Goal: Connect with others: Connect with others

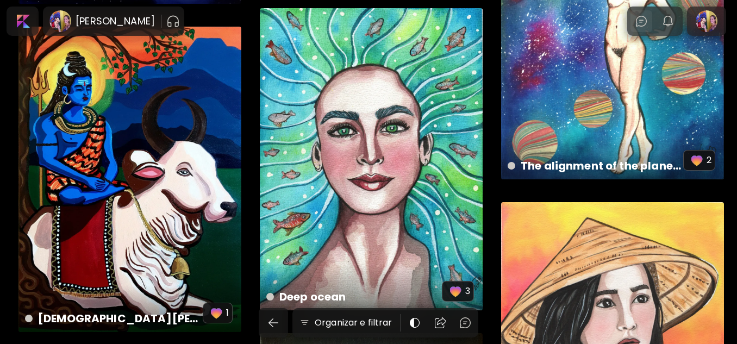
scroll to position [2490, 0]
click at [648, 22] on img at bounding box center [641, 21] width 13 height 13
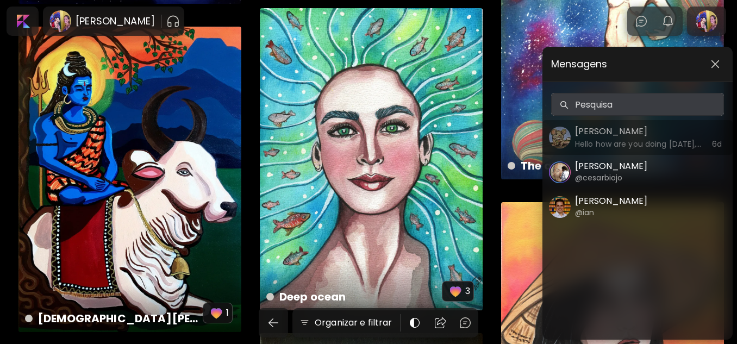
click at [607, 138] on h6 "Hello how are you doing [DATE], please I’d love to know if your works are avail…" at bounding box center [638, 144] width 127 height 12
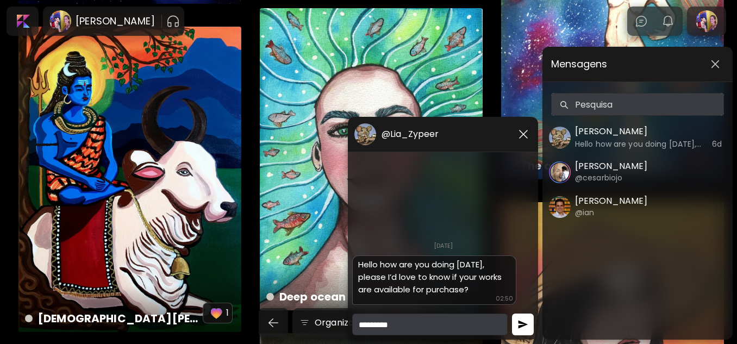
click at [521, 329] on img "button" at bounding box center [522, 324] width 11 height 11
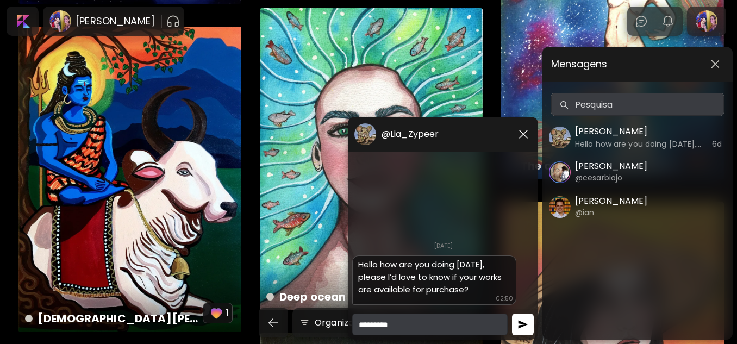
click at [521, 329] on img "button" at bounding box center [522, 324] width 11 height 11
click at [527, 134] on img "button" at bounding box center [523, 134] width 13 height 13
